Goal: Task Accomplishment & Management: Use online tool/utility

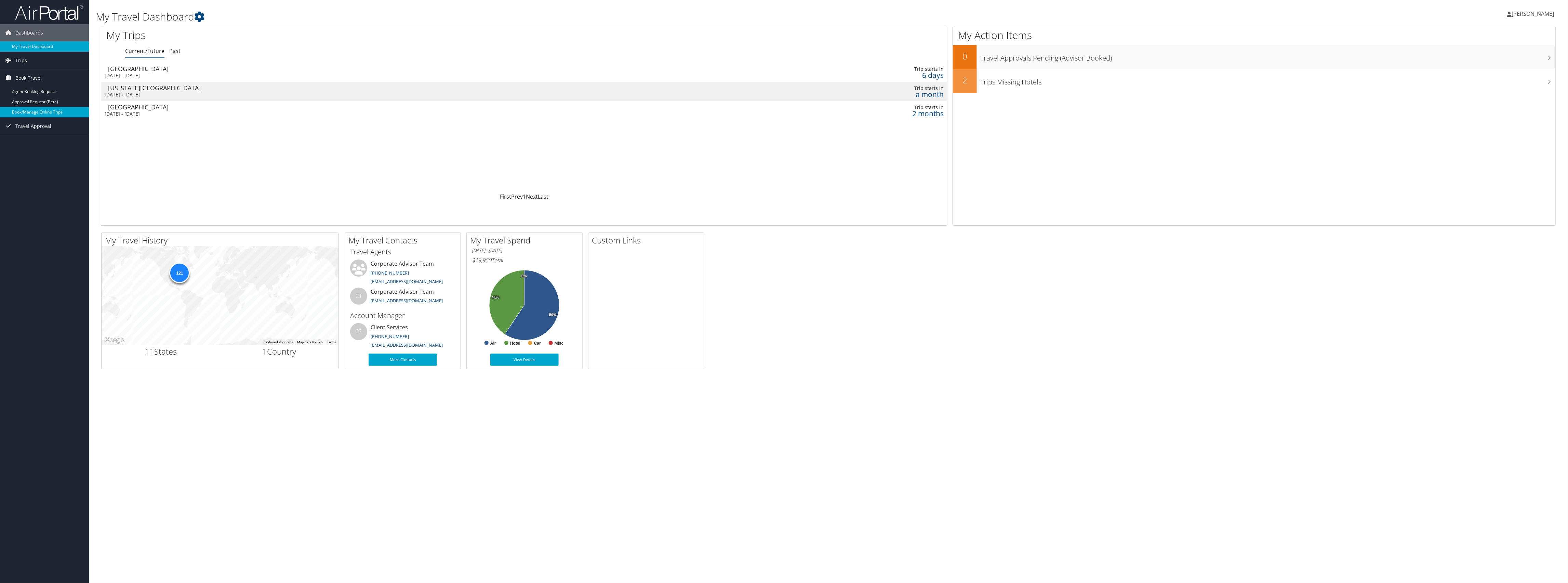
click at [32, 112] on link "Book/Manage Online Trips" at bounding box center [44, 112] width 89 height 10
click at [23, 62] on span "Trips" at bounding box center [21, 60] width 12 height 17
click at [33, 143] on link "Book/Manage Online Trips" at bounding box center [44, 142] width 89 height 10
